Goal: Navigation & Orientation: Locate item on page

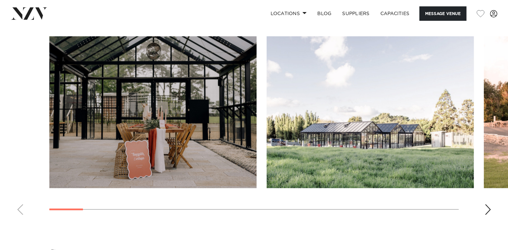
scroll to position [667, 0]
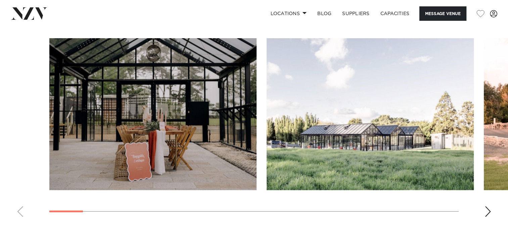
click at [486, 206] on div "Next slide" at bounding box center [487, 211] width 7 height 11
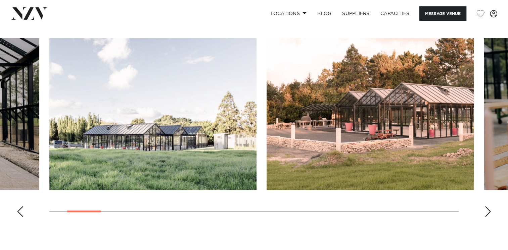
click at [486, 206] on div "Next slide" at bounding box center [487, 211] width 7 height 11
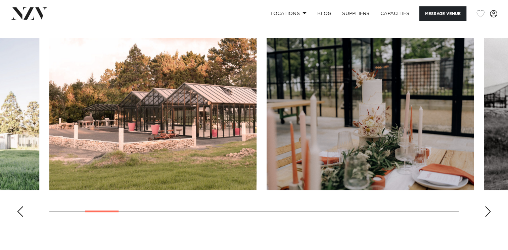
click at [486, 206] on div "Next slide" at bounding box center [487, 211] width 7 height 11
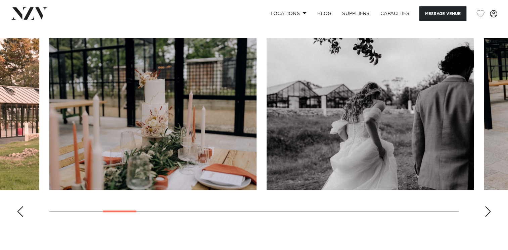
click at [486, 206] on div "Next slide" at bounding box center [487, 211] width 7 height 11
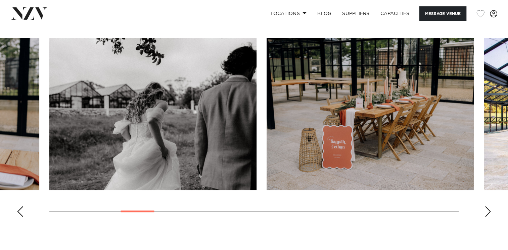
click at [486, 206] on div "Next slide" at bounding box center [487, 211] width 7 height 11
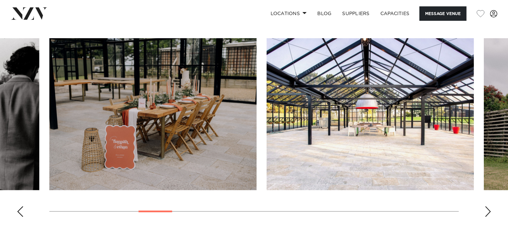
click at [486, 206] on div "Next slide" at bounding box center [487, 211] width 7 height 11
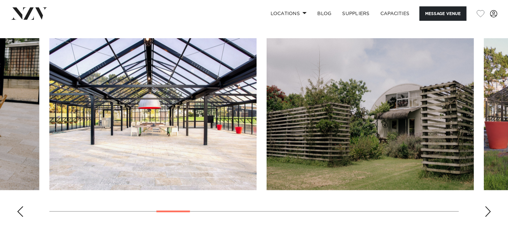
click at [486, 206] on div "Next slide" at bounding box center [487, 211] width 7 height 11
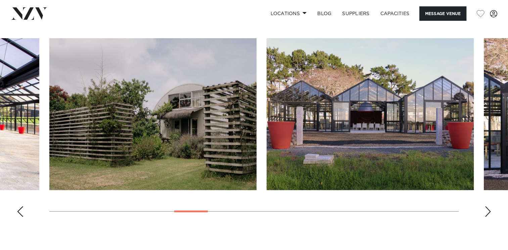
click at [486, 206] on div "Next slide" at bounding box center [487, 211] width 7 height 11
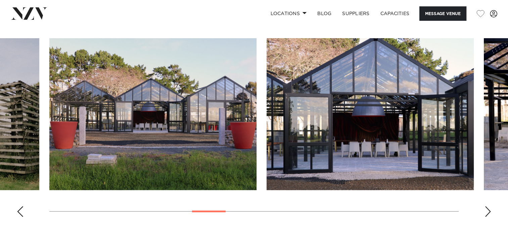
click at [486, 206] on div "Next slide" at bounding box center [487, 211] width 7 height 11
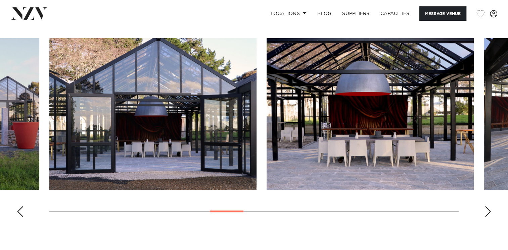
click at [486, 206] on div "Next slide" at bounding box center [487, 211] width 7 height 11
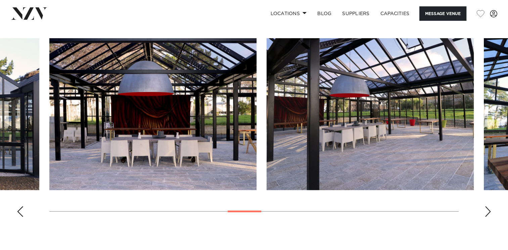
click at [486, 206] on div "Next slide" at bounding box center [487, 211] width 7 height 11
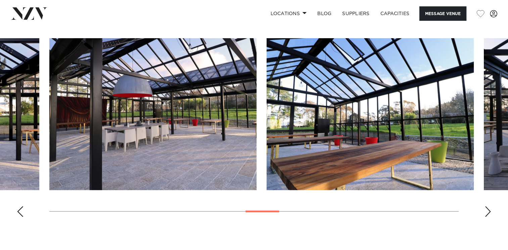
click at [486, 206] on div "Next slide" at bounding box center [487, 211] width 7 height 11
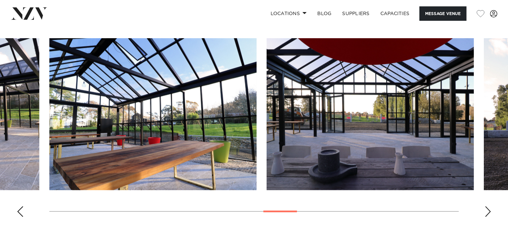
click at [486, 206] on div "Next slide" at bounding box center [487, 211] width 7 height 11
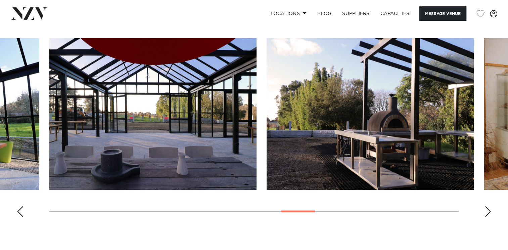
click at [486, 206] on div "Next slide" at bounding box center [487, 211] width 7 height 11
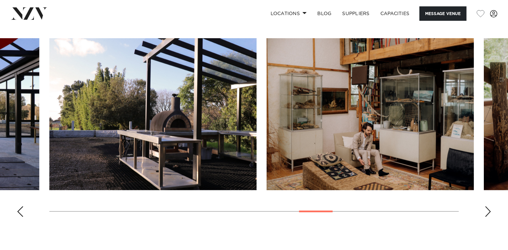
click at [486, 206] on div "Next slide" at bounding box center [487, 211] width 7 height 11
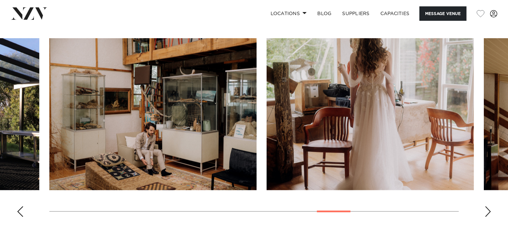
click at [486, 206] on div "Next slide" at bounding box center [487, 211] width 7 height 11
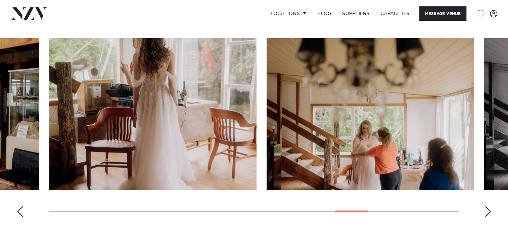
click at [486, 206] on div "Next slide" at bounding box center [487, 211] width 7 height 11
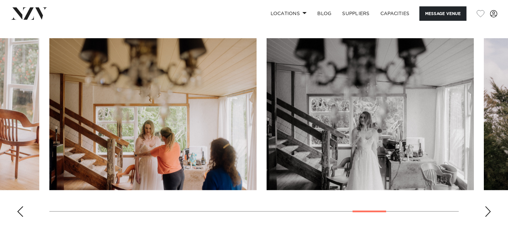
click at [486, 206] on div "Next slide" at bounding box center [487, 211] width 7 height 11
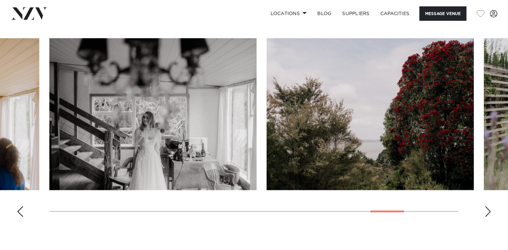
click at [486, 206] on div "Next slide" at bounding box center [487, 211] width 7 height 11
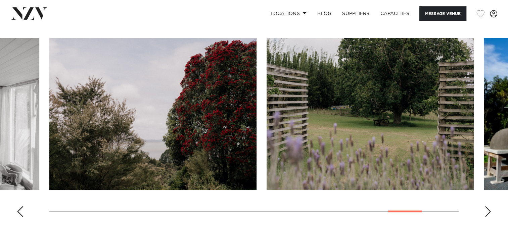
click at [486, 206] on div "Next slide" at bounding box center [487, 211] width 7 height 11
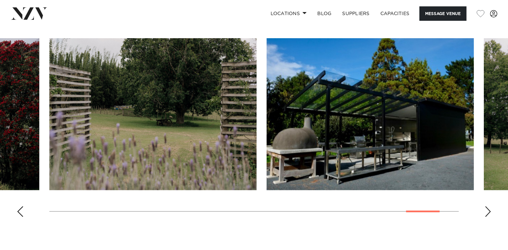
click at [486, 206] on div "Next slide" at bounding box center [487, 211] width 7 height 11
